Goal: Task Accomplishment & Management: Manage account settings

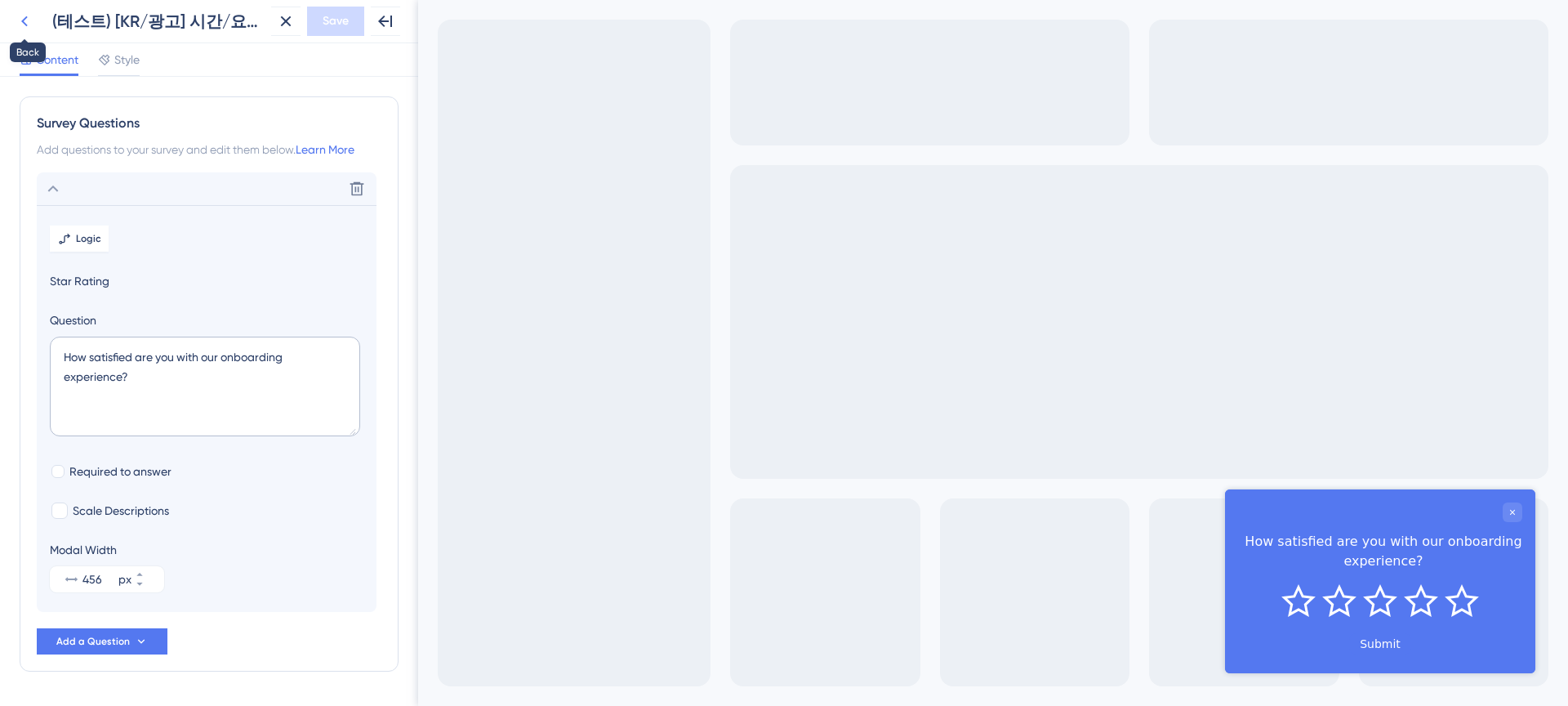
click at [23, 21] on icon at bounding box center [25, 22] width 7 height 10
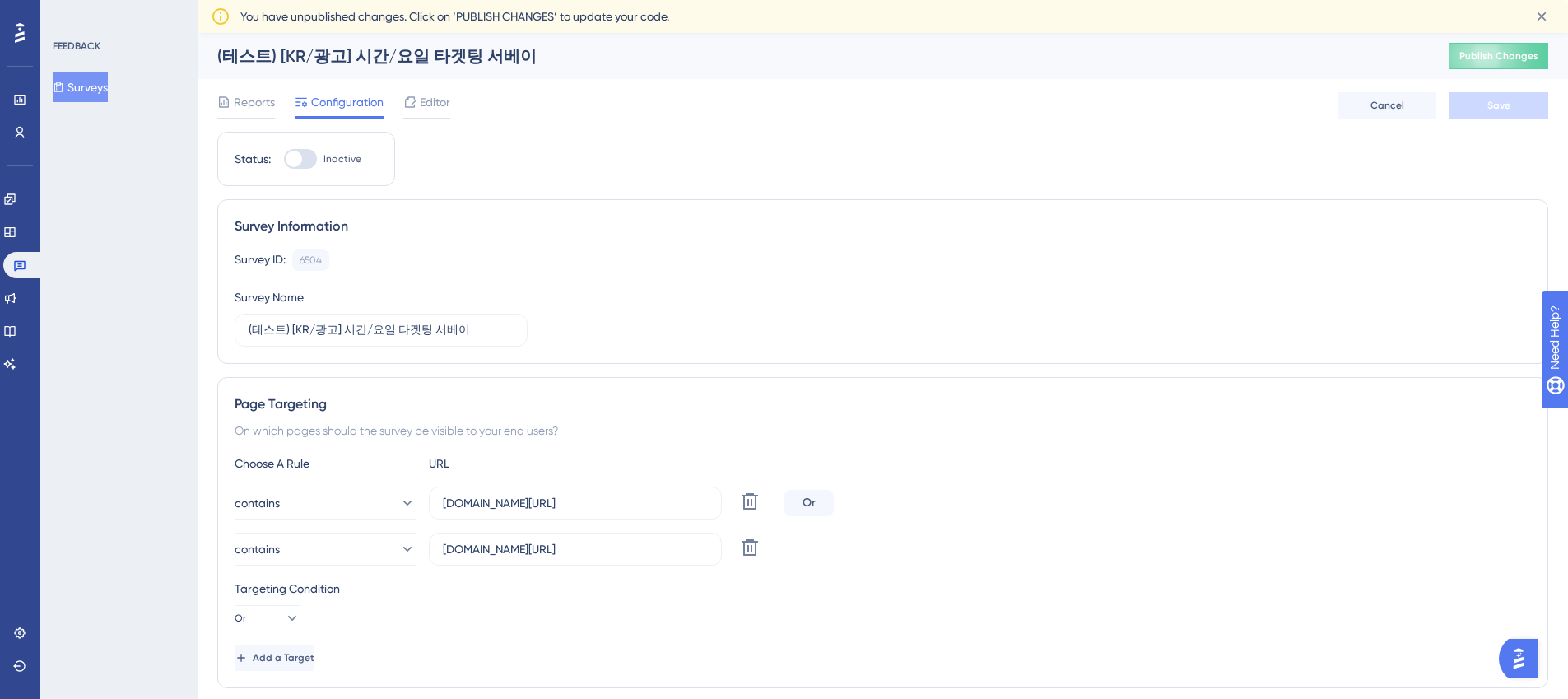
click at [131, 262] on div "FEEDBACK Surveys" at bounding box center [119, 349] width 158 height 699
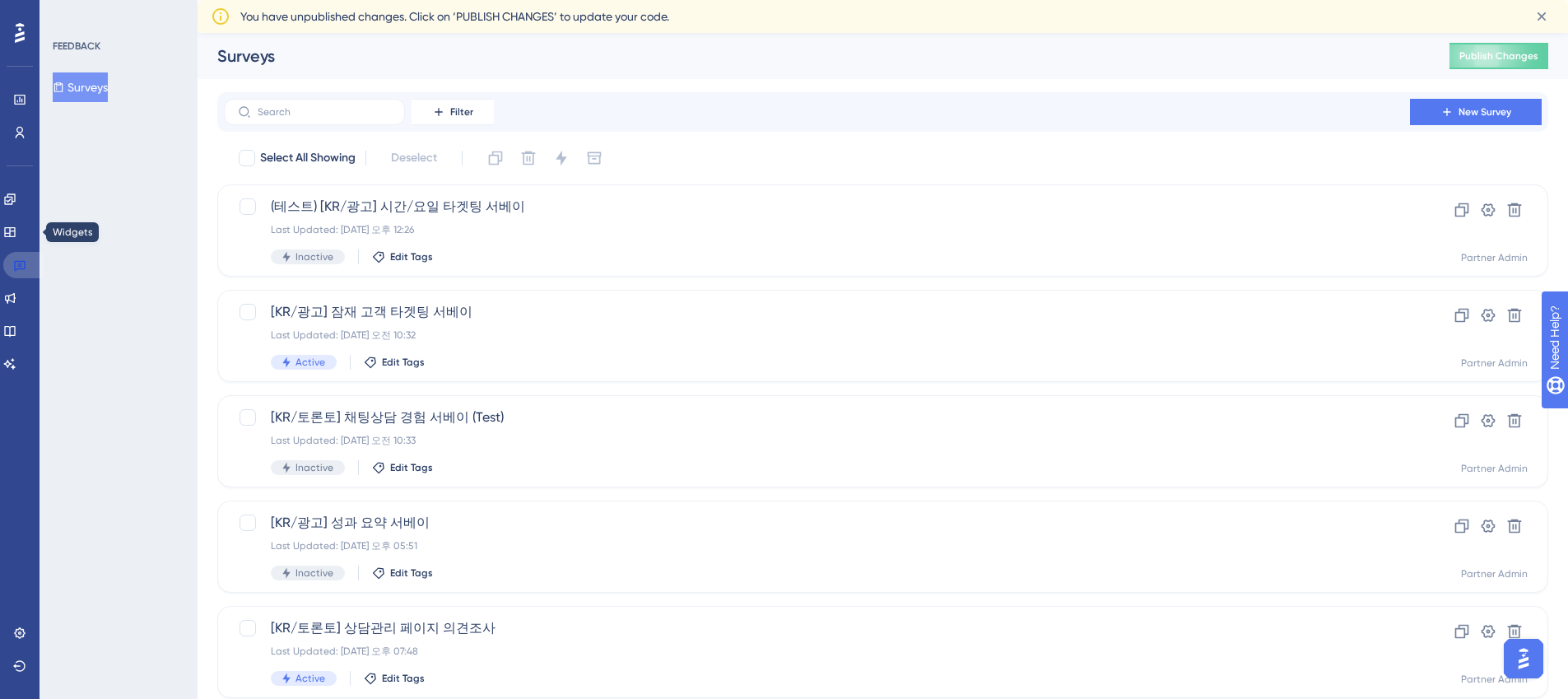
click at [28, 253] on link at bounding box center [23, 265] width 40 height 26
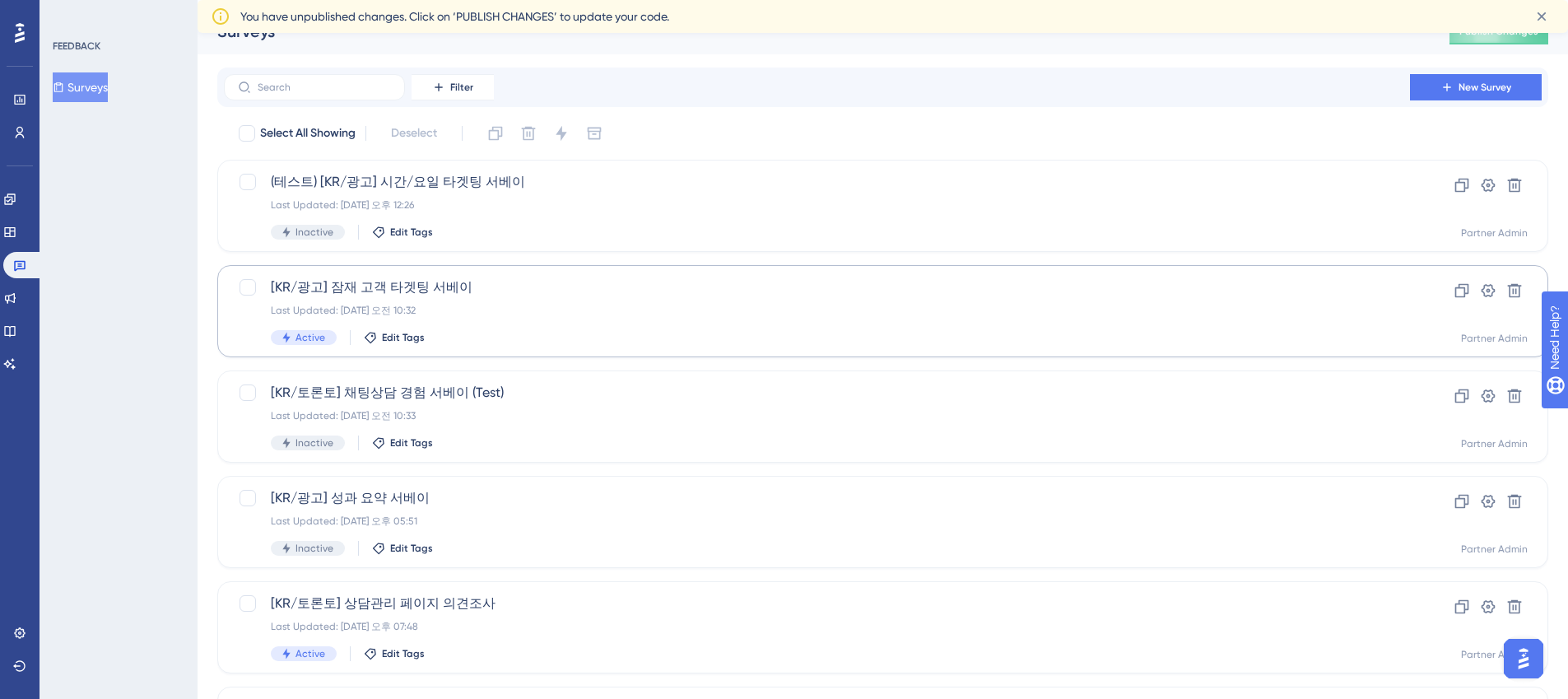
scroll to position [26, 0]
click at [420, 288] on span "[KR/광고] 잠재 고객 타겟팅 서베이" at bounding box center [817, 286] width 1092 height 20
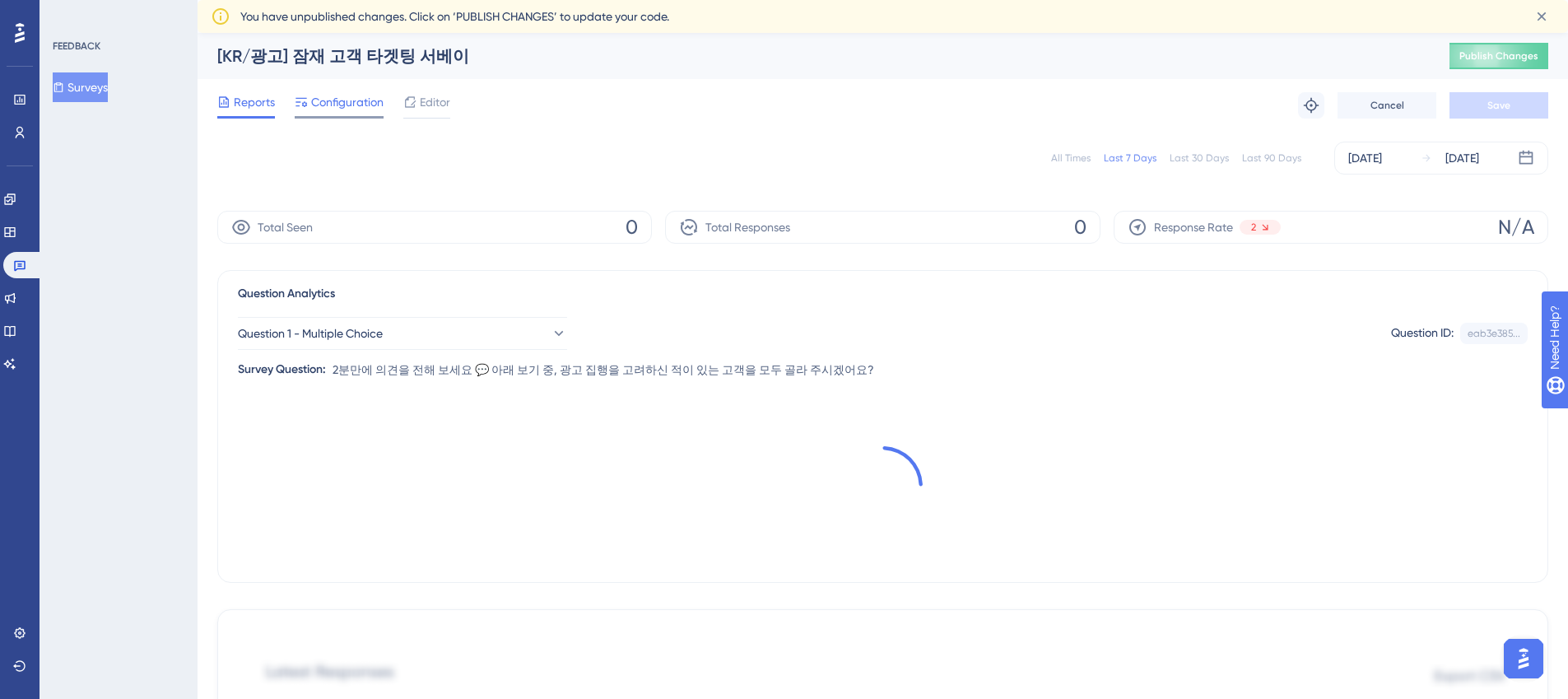
click at [352, 103] on span "Configuration" at bounding box center [346, 102] width 72 height 20
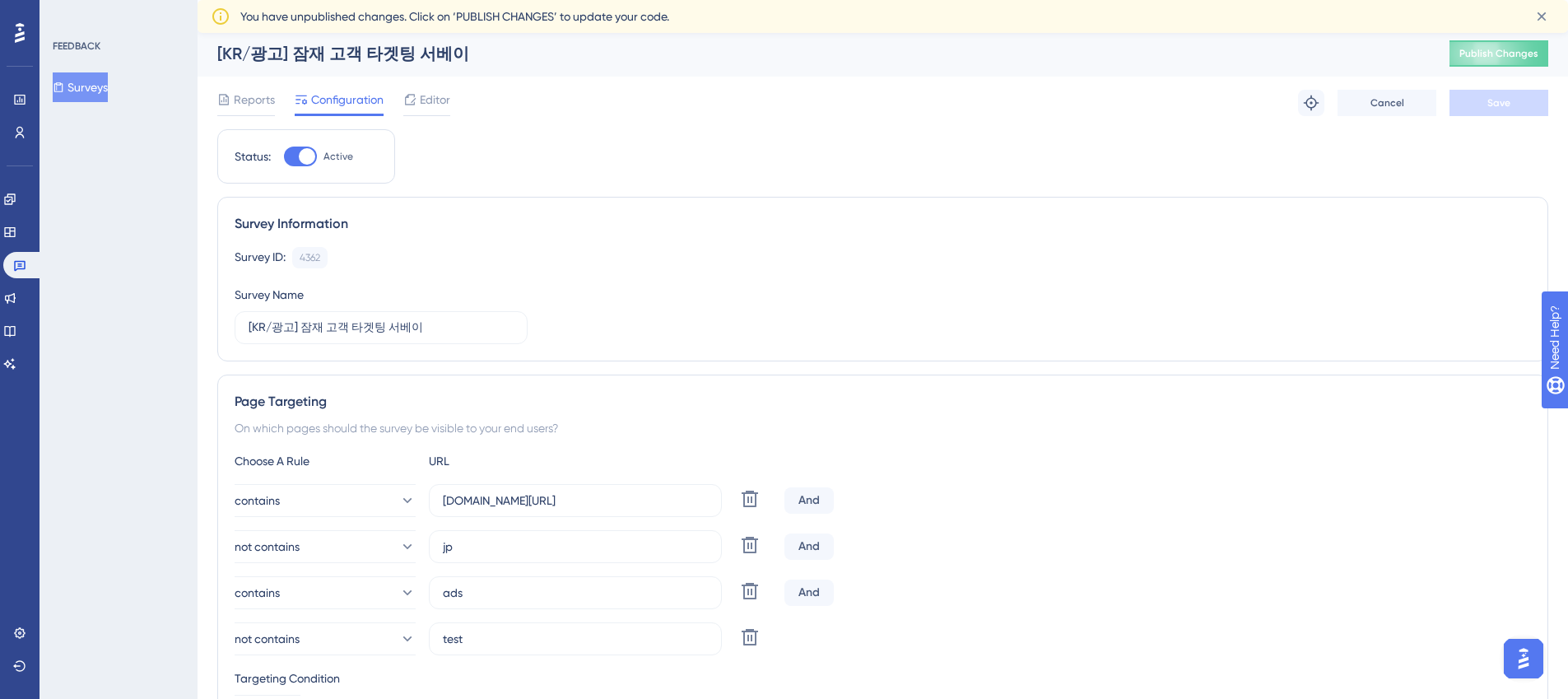
scroll to position [3, 0]
click at [257, 95] on span "Reports" at bounding box center [254, 98] width 41 height 20
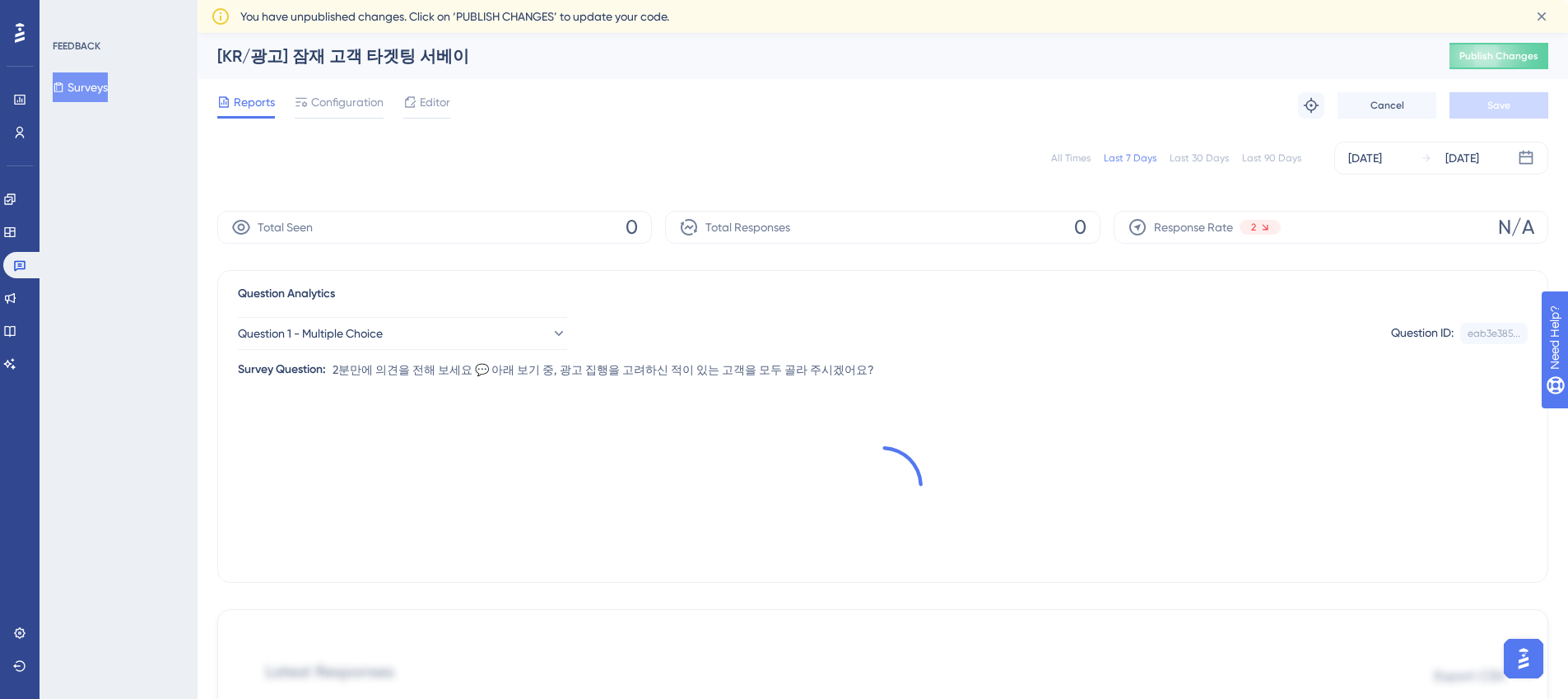
click at [1077, 159] on div "All Times" at bounding box center [1071, 157] width 40 height 13
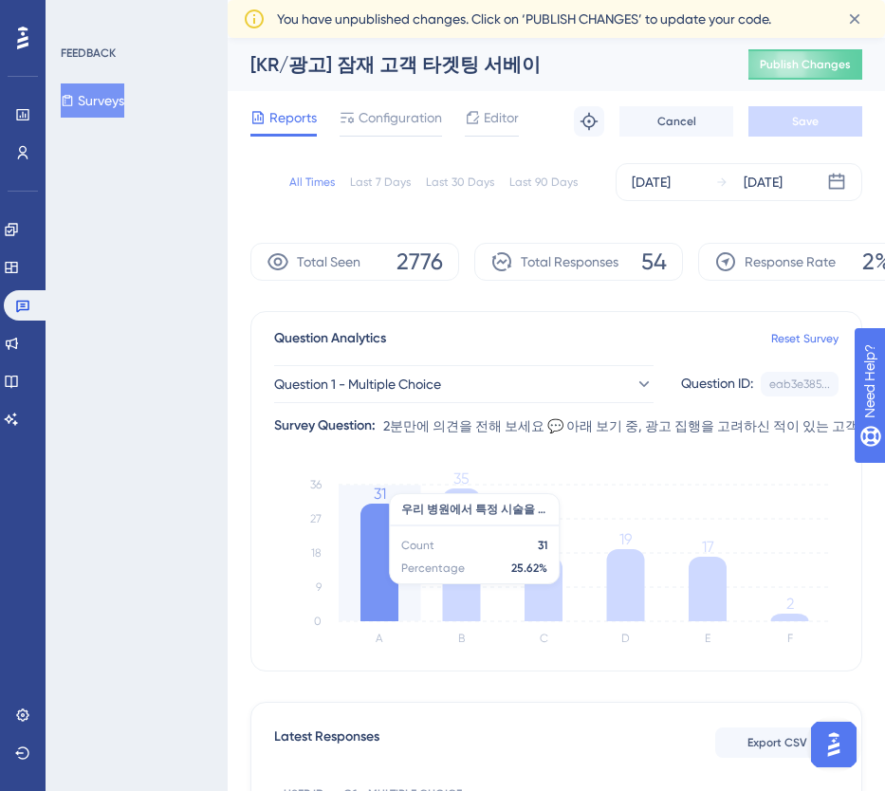
click at [364, 594] on icon at bounding box center [379, 562] width 38 height 118
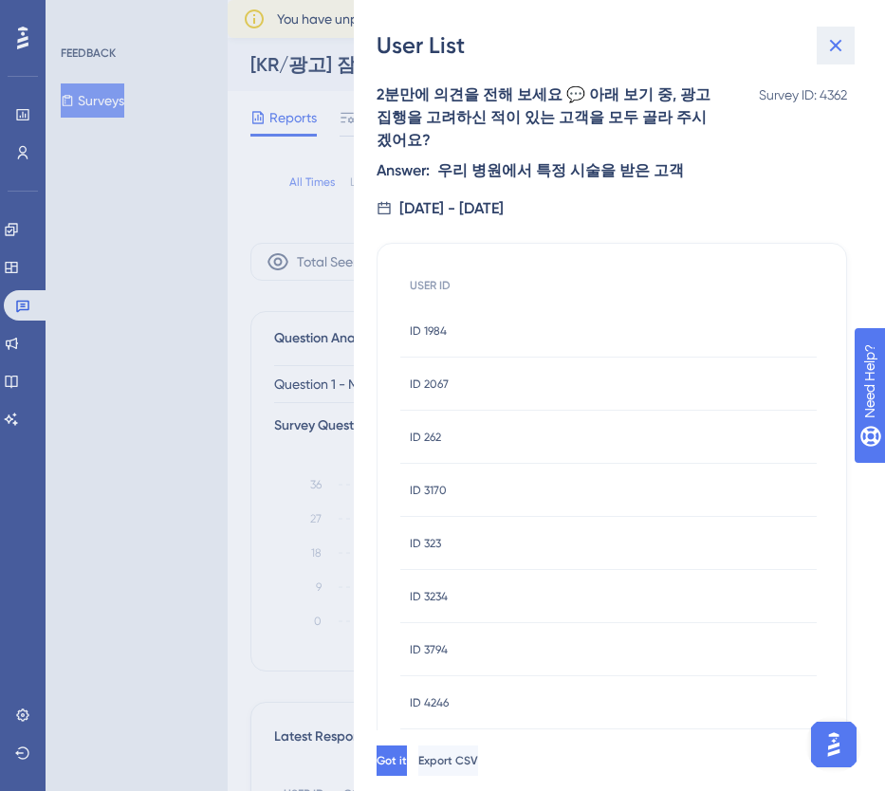
drag, startPoint x: 848, startPoint y: 45, endPoint x: 832, endPoint y: 46, distance: 15.3
click at [848, 45] on button at bounding box center [835, 46] width 38 height 38
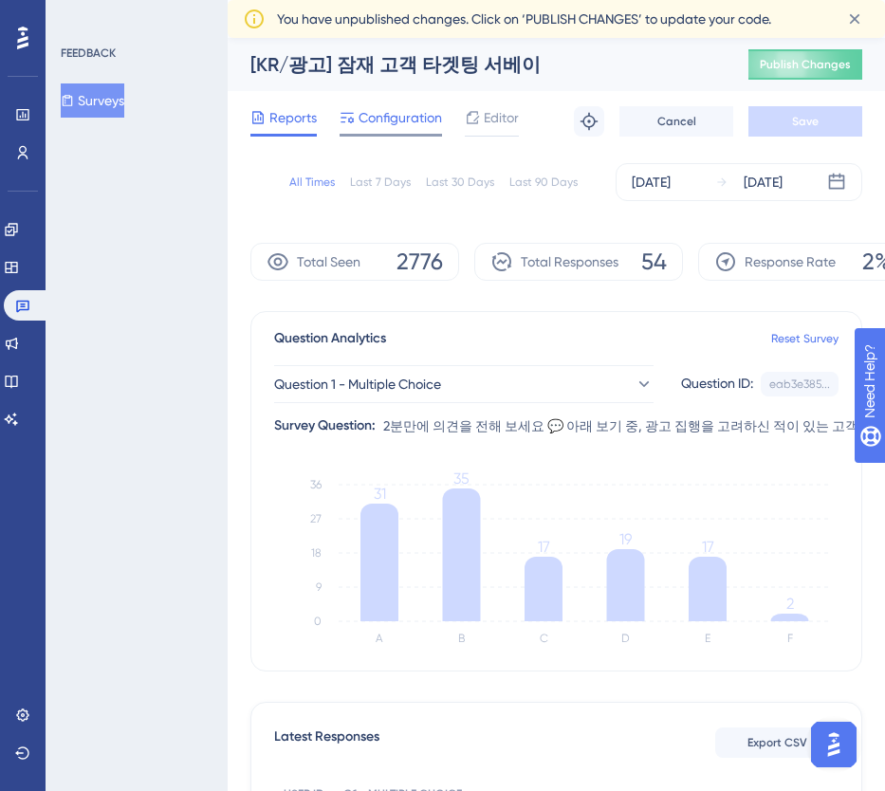
click at [431, 131] on div "Configuration" at bounding box center [390, 121] width 102 height 30
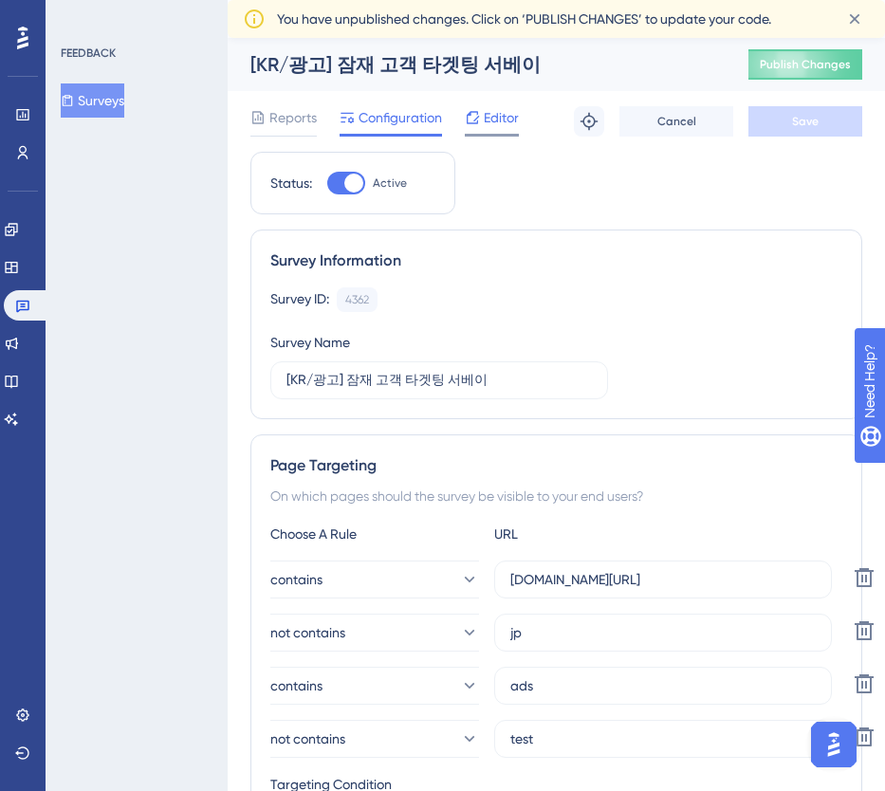
click at [482, 124] on div "Editor" at bounding box center [492, 117] width 54 height 23
